Goal: Task Accomplishment & Management: Use online tool/utility

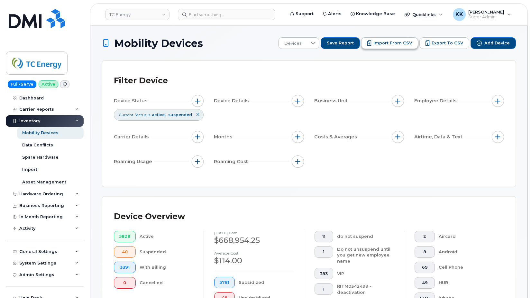
click at [398, 41] on span "Import from CSV" at bounding box center [393, 43] width 39 height 6
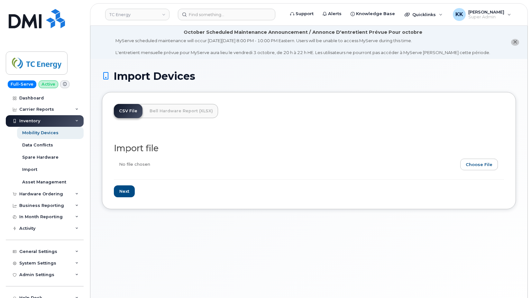
drag, startPoint x: 479, startPoint y: 132, endPoint x: 478, endPoint y: 143, distance: 11.3
click at [479, 133] on div "Import file Next" at bounding box center [309, 164] width 390 height 68
click at [478, 161] on input "file" at bounding box center [306, 166] width 385 height 15
type input "C:\fakepath\TC Energy - Device Report - 2025-09-25.csv"
click at [127, 198] on div "CSV File Bell Hardware Report (XLSX) Import file Next" at bounding box center [309, 150] width 414 height 117
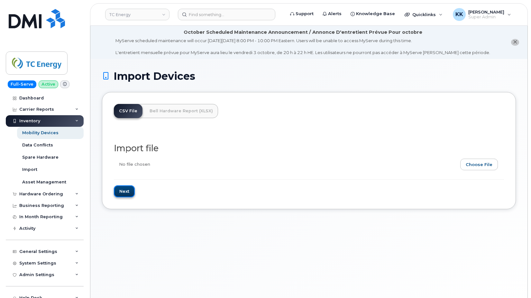
click at [123, 195] on input "Next" at bounding box center [124, 191] width 21 height 12
type input "Loading..."
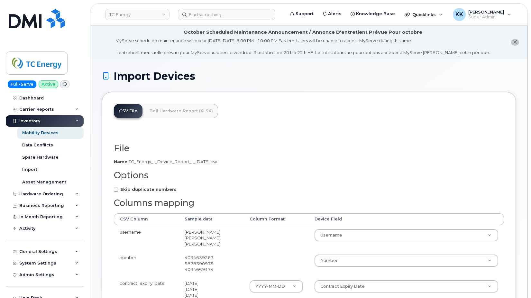
click at [127, 192] on label "Skip duplicate numbers" at bounding box center [145, 189] width 63 height 6
click at [118, 192] on input "Skip duplicate numbers" at bounding box center [116, 190] width 4 height 4
checkbox input "true"
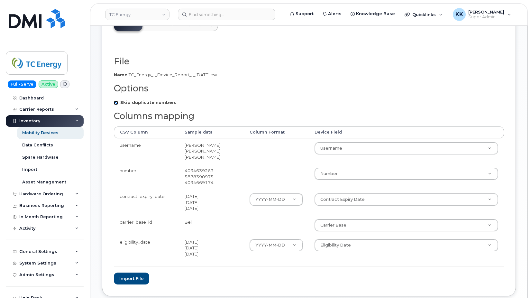
scroll to position [127, 0]
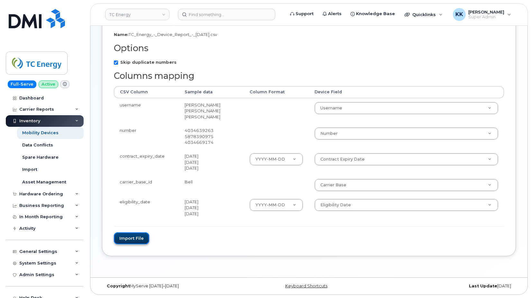
click at [137, 239] on button "Import file" at bounding box center [131, 238] width 35 height 12
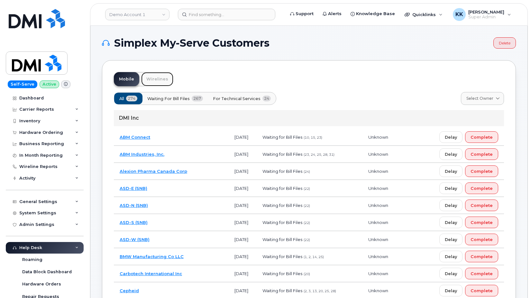
click at [156, 80] on link "Wirelines" at bounding box center [157, 79] width 32 height 14
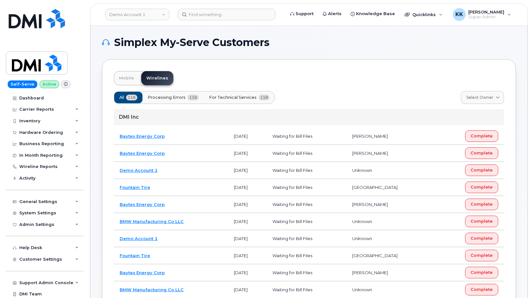
click at [186, 98] on button "Processing Errors 118" at bounding box center [173, 98] width 62 height 12
click at [223, 96] on span "For Technical Services" at bounding box center [233, 97] width 48 height 6
click at [194, 142] on td "Baytex Energy Corp" at bounding box center [171, 136] width 114 height 17
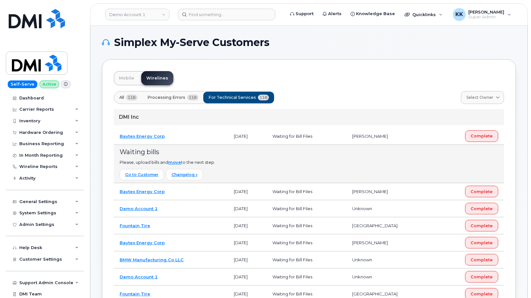
click at [194, 136] on td "Baytex Energy Corp" at bounding box center [171, 136] width 114 height 17
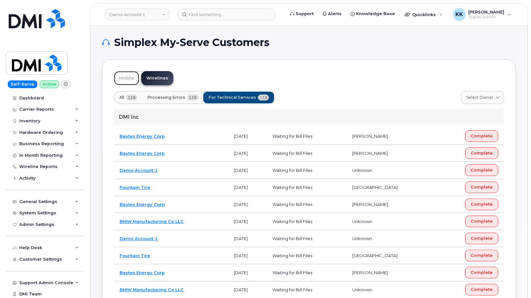
click at [128, 81] on link "Mobile" at bounding box center [126, 78] width 25 height 14
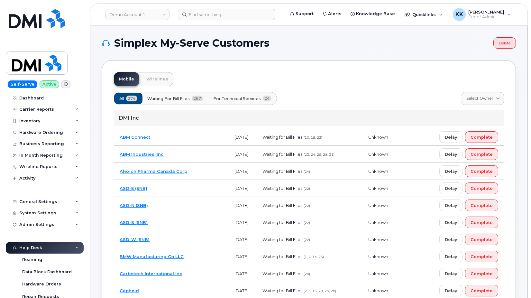
click at [241, 98] on span "For Technical Services" at bounding box center [237, 99] width 48 height 6
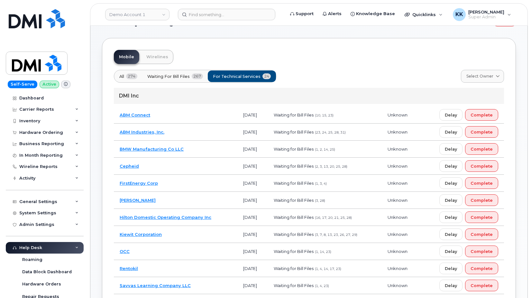
scroll to position [33, 0]
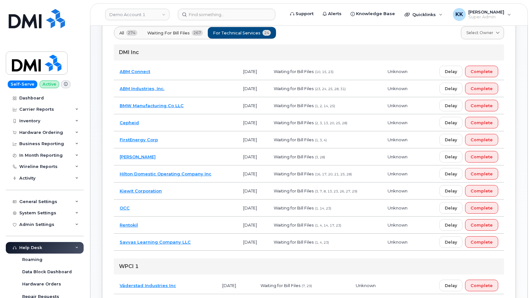
click at [163, 221] on td "Rentokil" at bounding box center [176, 225] width 124 height 17
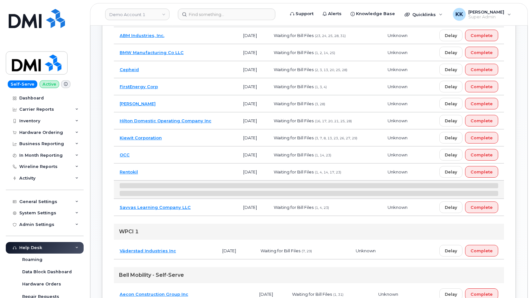
scroll to position [131, 0]
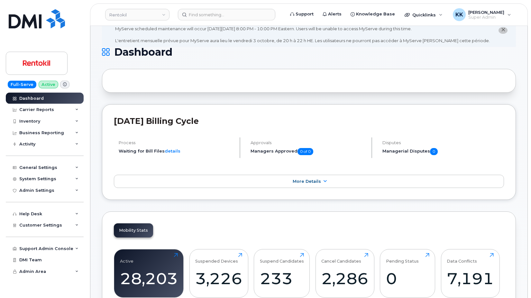
scroll to position [33, 0]
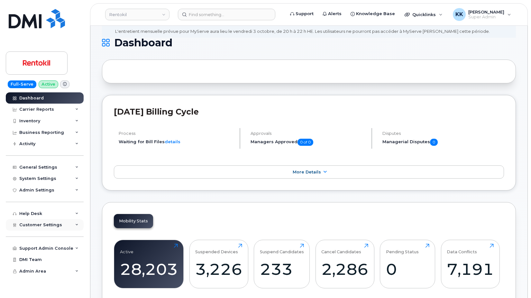
click at [50, 222] on div "Customer Settings" at bounding box center [45, 225] width 78 height 12
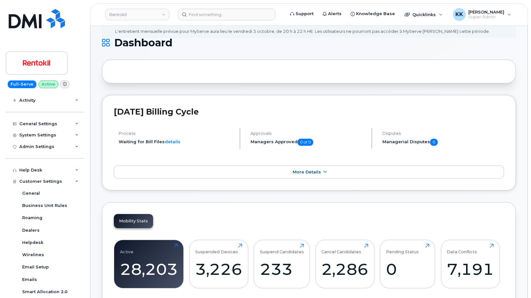
scroll to position [124, 0]
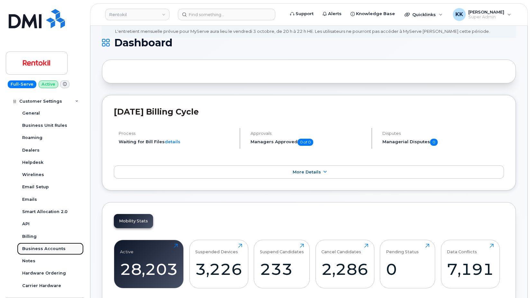
click at [52, 249] on div "Business Accounts" at bounding box center [43, 249] width 43 height 6
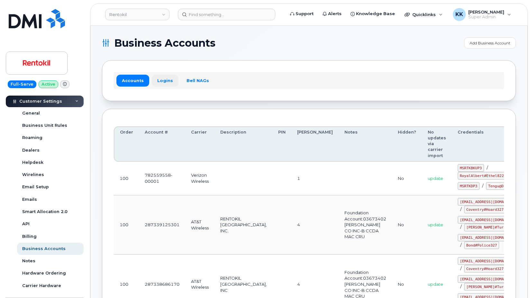
click at [167, 83] on link "Logins" at bounding box center [165, 81] width 27 height 12
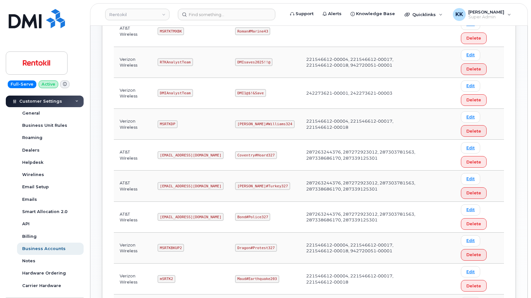
scroll to position [263, 0]
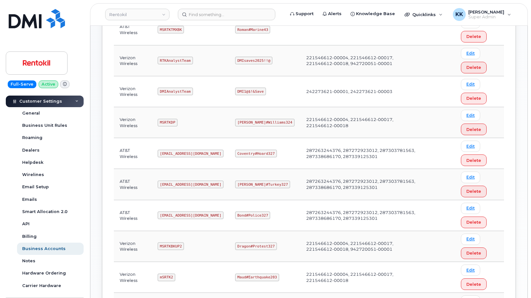
click at [191, 218] on code "Ms-rentokil-depot@dminc.com" at bounding box center [191, 215] width 66 height 8
click at [257, 213] on code "Bond#Police327" at bounding box center [252, 215] width 35 height 8
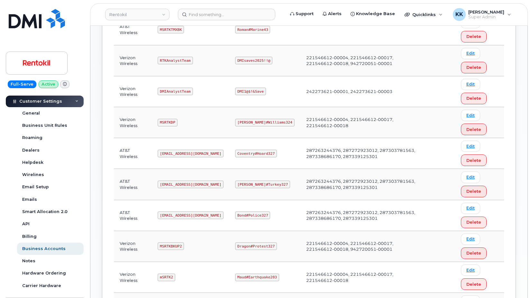
click at [257, 213] on code "Bond#Police327" at bounding box center [252, 215] width 35 height 8
click at [309, 224] on td "287263244376, 287272923012, 287303781563, 287338686170, 287339125301" at bounding box center [363, 215] width 124 height 31
